Goal: Information Seeking & Learning: Learn about a topic

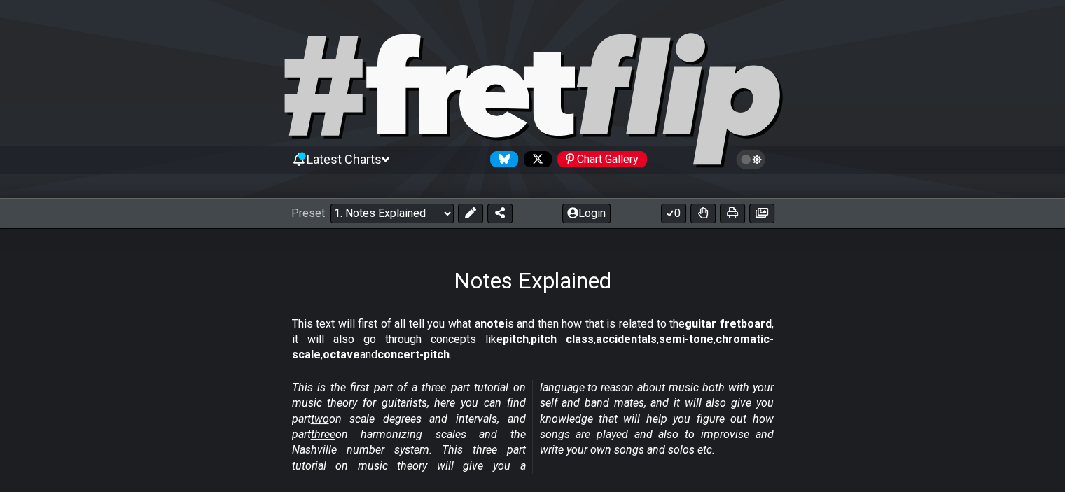
click at [503, 335] on strong "pitch" at bounding box center [516, 339] width 26 height 13
click at [503, 344] on strong "pitch" at bounding box center [516, 339] width 26 height 13
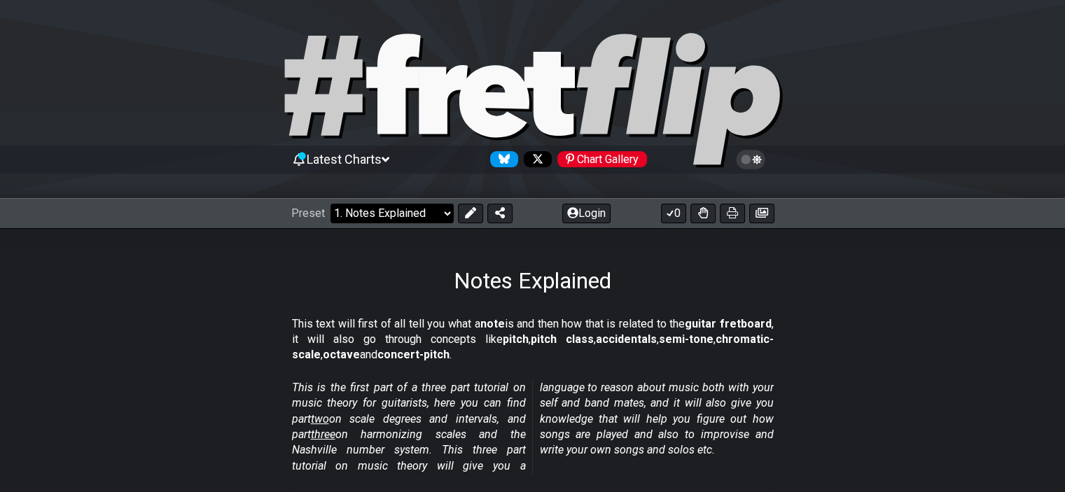
click at [402, 209] on select "Welcome to #fretflip! Initial Preset Custom Preset Minor Pentatonic Major Penta…" at bounding box center [391, 214] width 123 height 20
click at [348, 257] on div "Notes Explained" at bounding box center [532, 261] width 1065 height 66
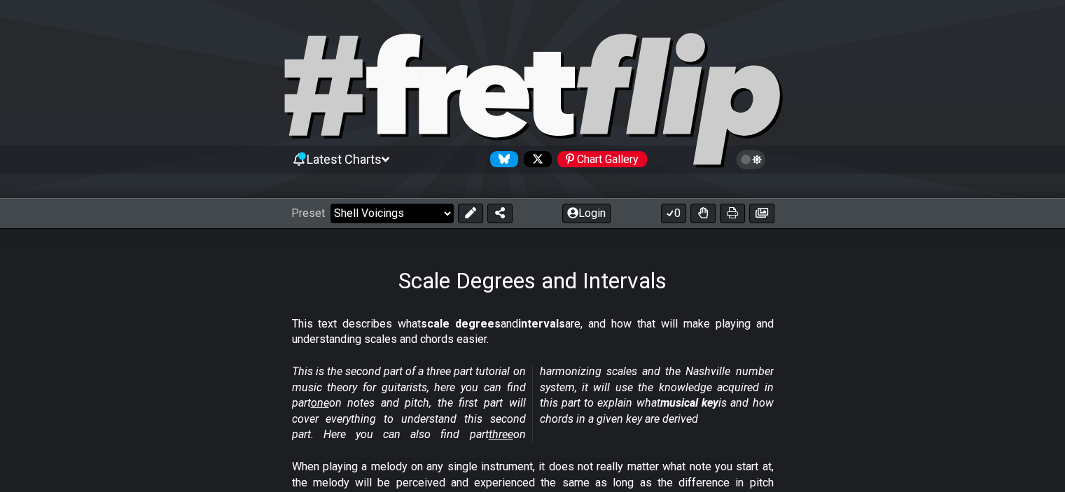
click at [330, 204] on select "Welcome to #fretflip! Initial Preset Custom Preset Minor Pentatonic Major Penta…" at bounding box center [391, 214] width 123 height 20
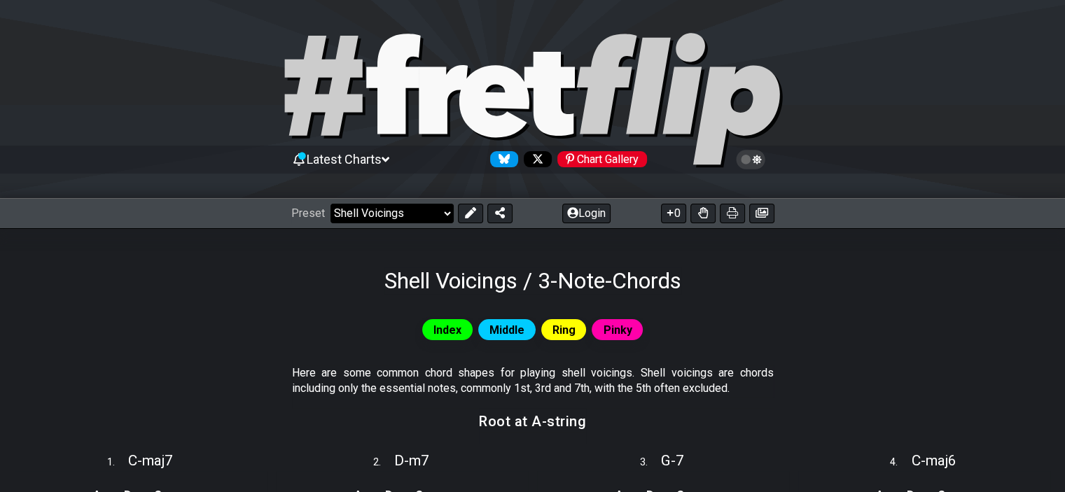
click at [389, 207] on select "Welcome to #fretflip! Initial Preset Custom Preset Minor Pentatonic Major Penta…" at bounding box center [391, 214] width 123 height 20
click at [379, 207] on select "Welcome to #fretflip! Initial Preset Custom Preset Minor Pentatonic Major Penta…" at bounding box center [391, 214] width 123 height 20
click at [363, 218] on select "Welcome to #fretflip! Initial Preset Custom Preset Minor Pentatonic Major Penta…" at bounding box center [391, 214] width 123 height 20
click at [330, 204] on select "Welcome to #fretflip! Initial Preset Custom Preset Minor Pentatonic Major Penta…" at bounding box center [391, 214] width 123 height 20
select select "/scale-degrees-and-intervals"
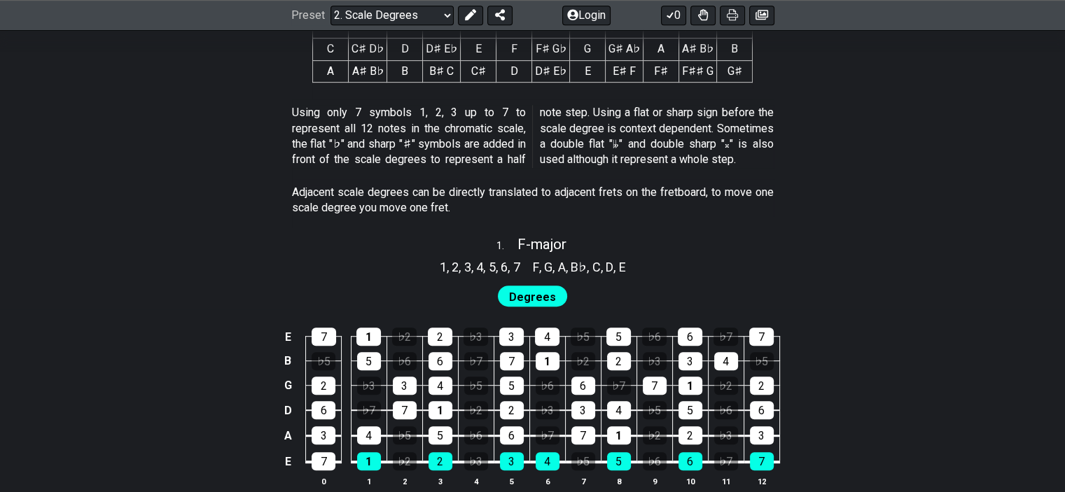
scroll to position [840, 0]
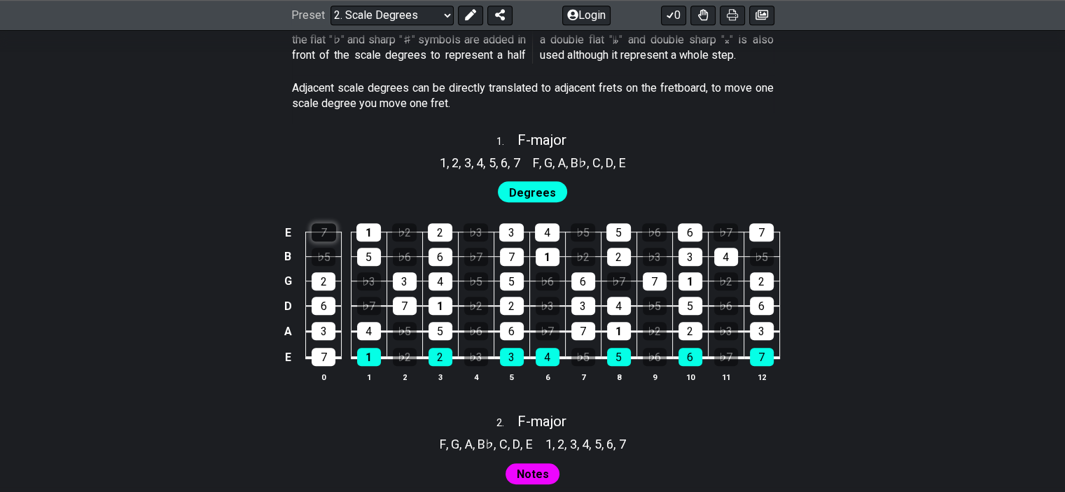
click at [329, 232] on div "7" at bounding box center [324, 232] width 25 height 18
click at [361, 230] on div "1" at bounding box center [368, 232] width 25 height 18
click at [328, 230] on div "7" at bounding box center [324, 232] width 25 height 18
click at [364, 231] on div "1" at bounding box center [368, 232] width 25 height 18
